Goal: Information Seeking & Learning: Check status

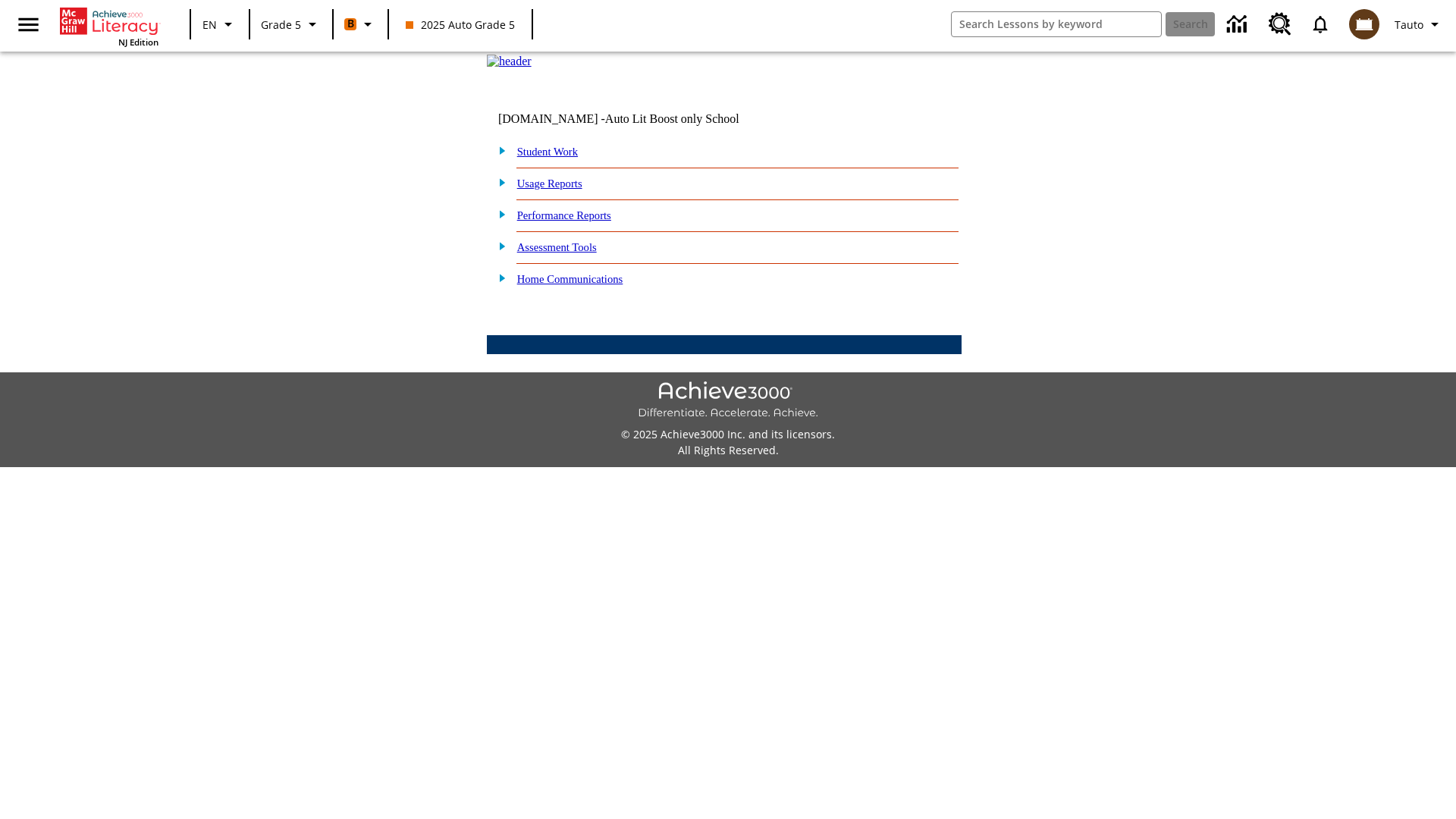
click at [581, 221] on link "Performance Reports" at bounding box center [564, 215] width 94 height 13
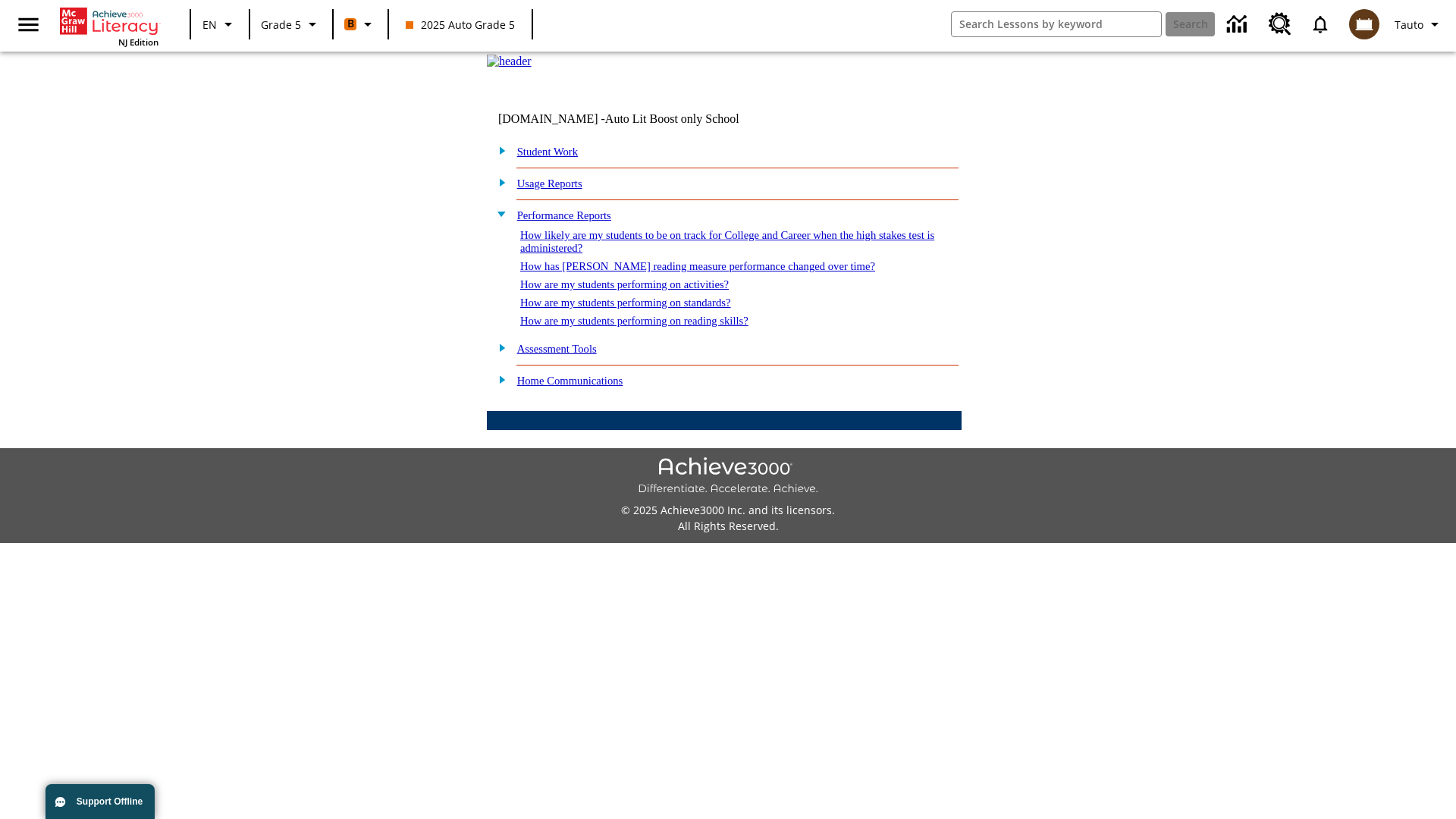
click at [700, 254] on link "How likely are my students to be on track for College and Career when the high …" at bounding box center [727, 242] width 414 height 25
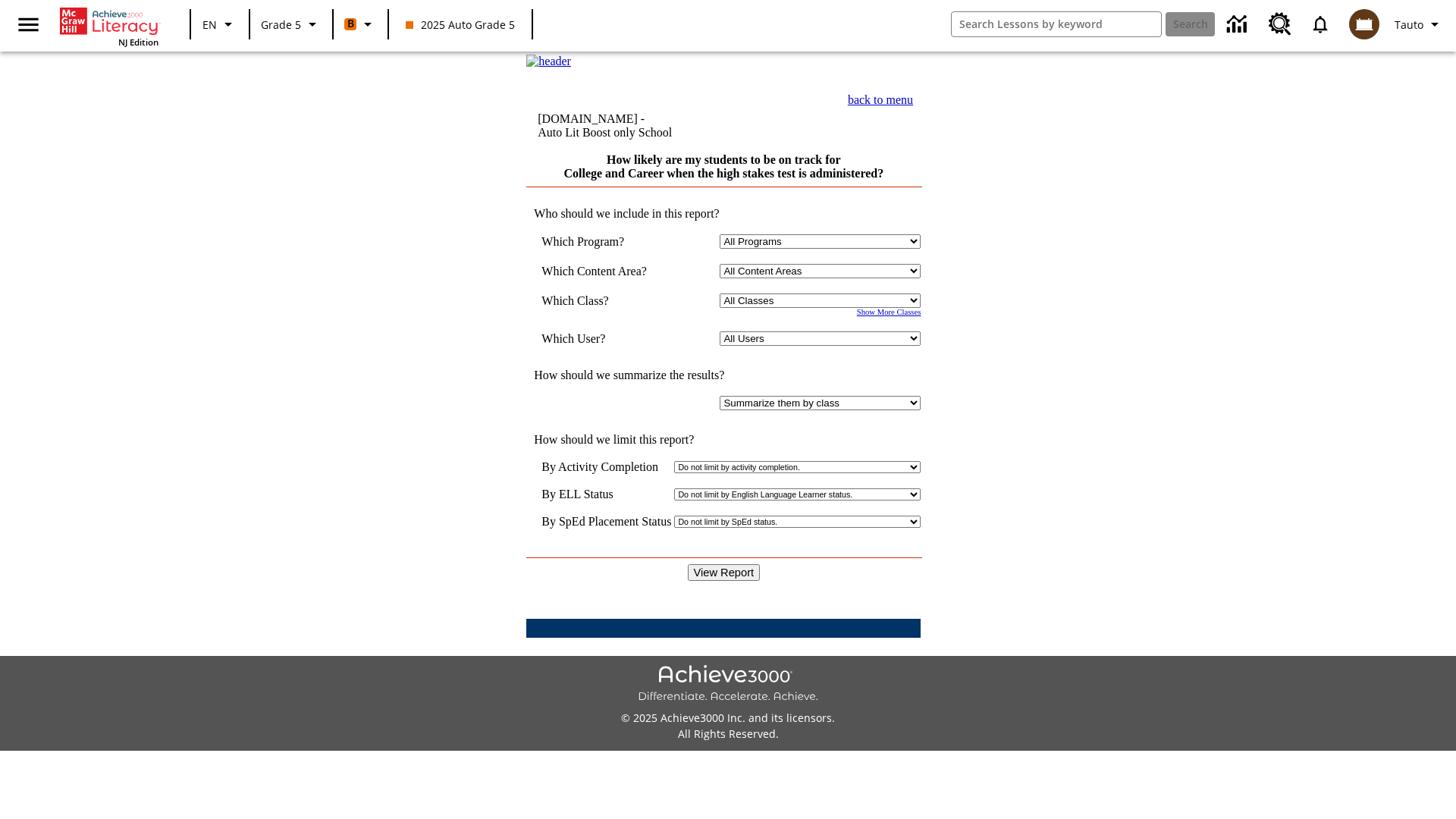
click at [823, 308] on select "Select a Class: All Classes 2025 Auto Grade 5 OL 2025 Auto Grade 6" at bounding box center [820, 300] width 201 height 14
select select "11133131"
